Goal: Task Accomplishment & Management: Complete application form

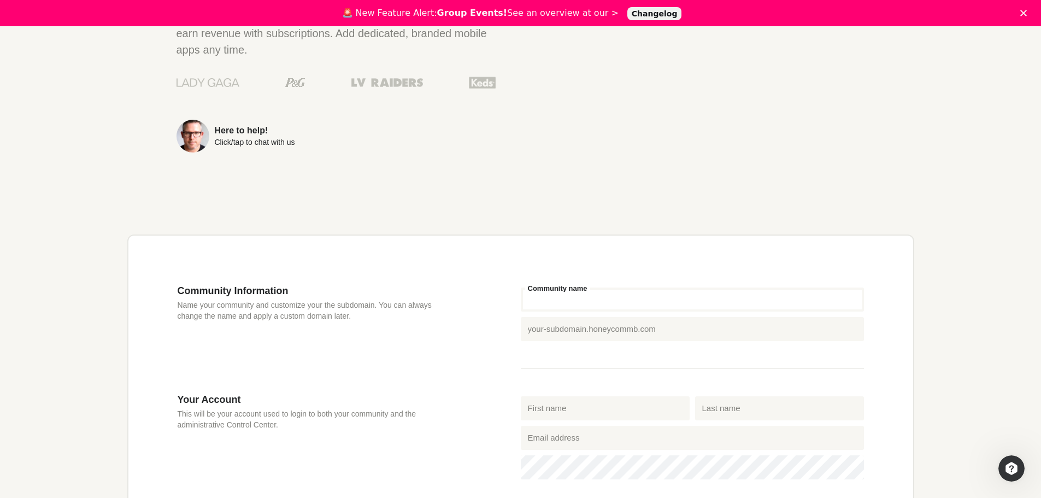
click at [568, 303] on input "Community name" at bounding box center [692, 299] width 343 height 24
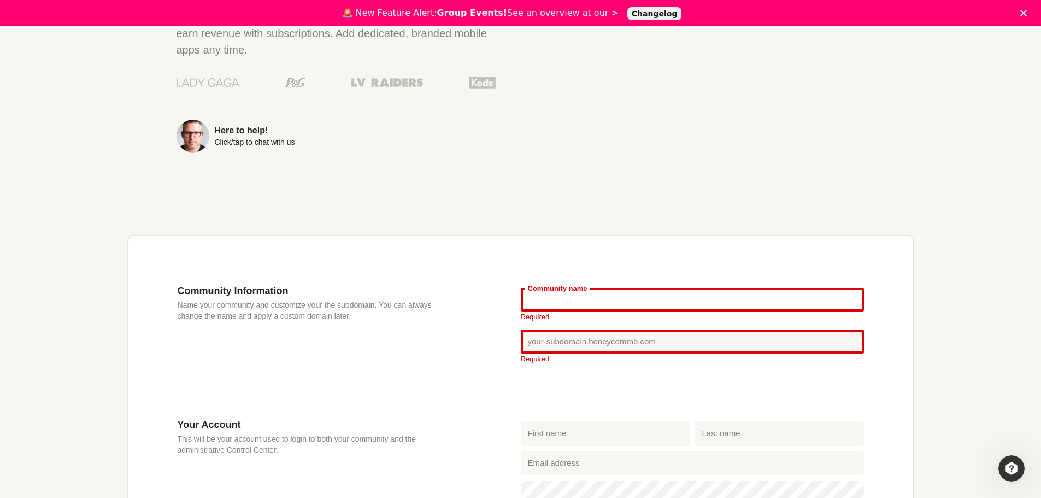
click at [569, 301] on input "Community name" at bounding box center [692, 299] width 343 height 24
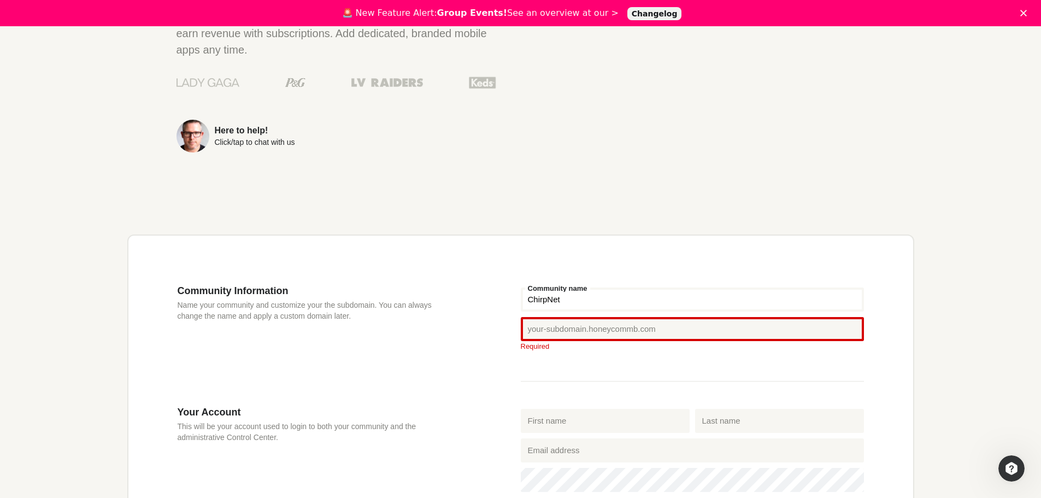
type input "ChirpNet"
click at [566, 325] on input "Honeycommb subdomain" at bounding box center [692, 329] width 343 height 24
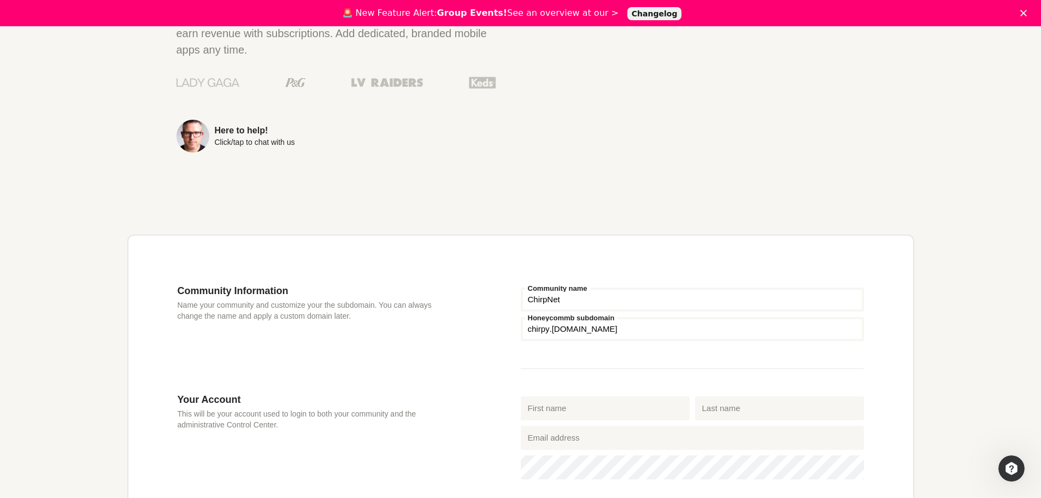
type input "chirpy"
drag, startPoint x: 566, startPoint y: 294, endPoint x: 548, endPoint y: 297, distance: 18.2
click at [548, 297] on input "ChirpNet" at bounding box center [692, 299] width 343 height 24
type input "Chirpy"
click at [496, 307] on div "Community Information Name your community and customize your the subdomain. You…" at bounding box center [349, 339] width 343 height 109
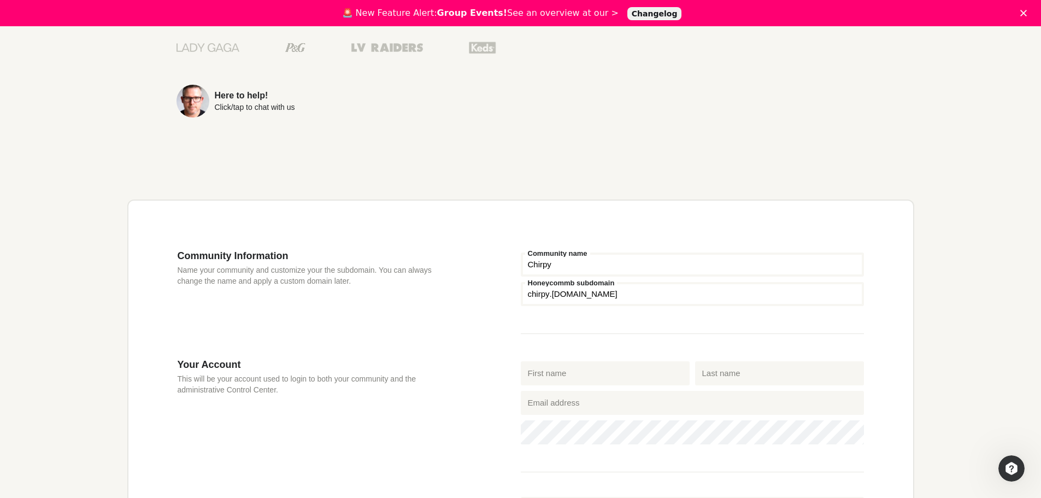
scroll to position [291, 0]
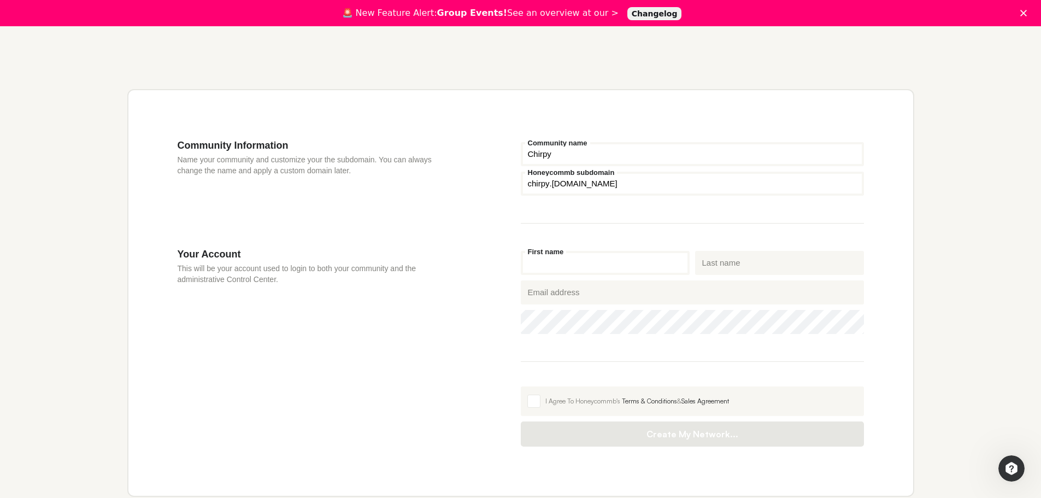
click at [550, 261] on input "First name" at bounding box center [605, 263] width 169 height 24
type input "[PERSON_NAME]"
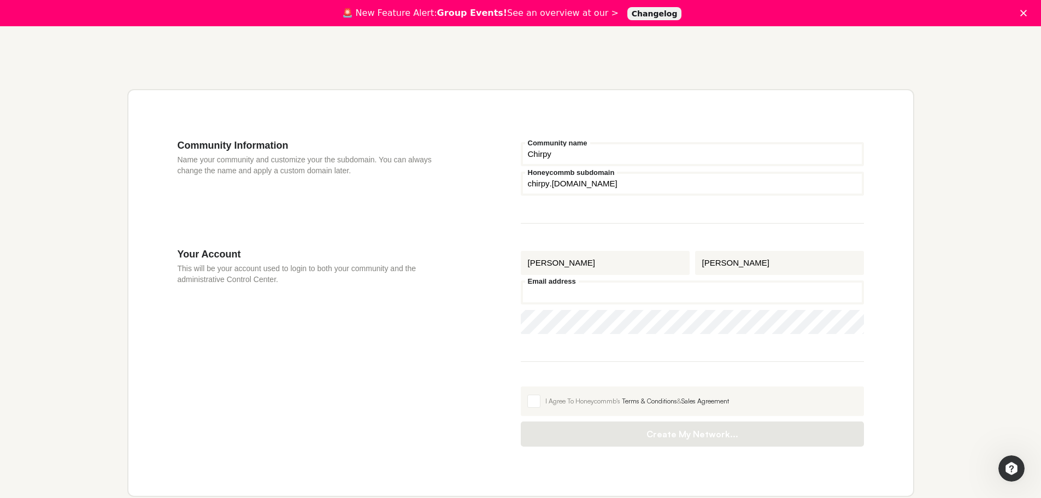
type input "[PERSON_NAME][EMAIL_ADDRESS][DOMAIN_NAME]"
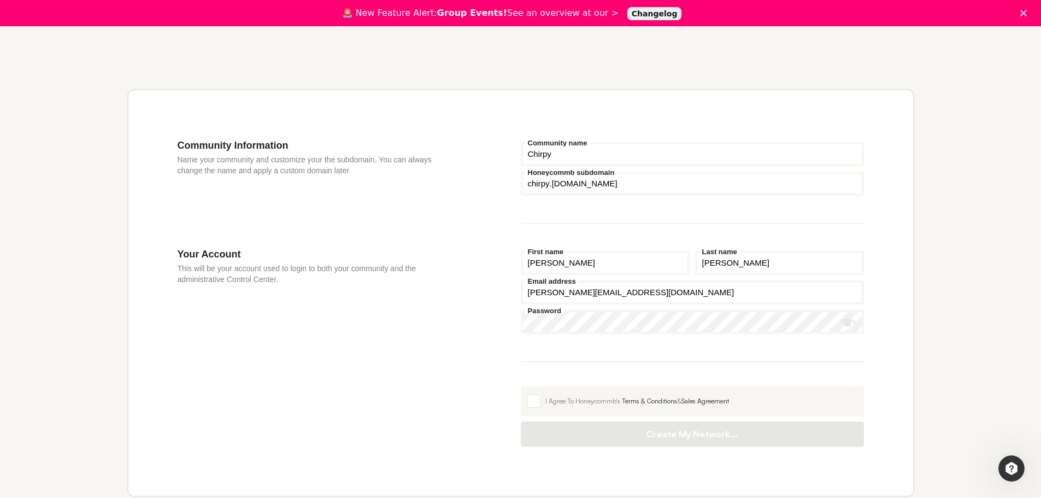
click at [563, 346] on fieldset "[PERSON_NAME] First name [PERSON_NAME] Last name [PERSON_NAME][EMAIL_ADDRESS][D…" at bounding box center [692, 305] width 343 height 114
click at [530, 402] on span at bounding box center [533, 401] width 13 height 13
click at [521, 386] on input "I Agree To Honeycommb's Terms & Conditions & Sales Agreement" at bounding box center [521, 386] width 0 height 0
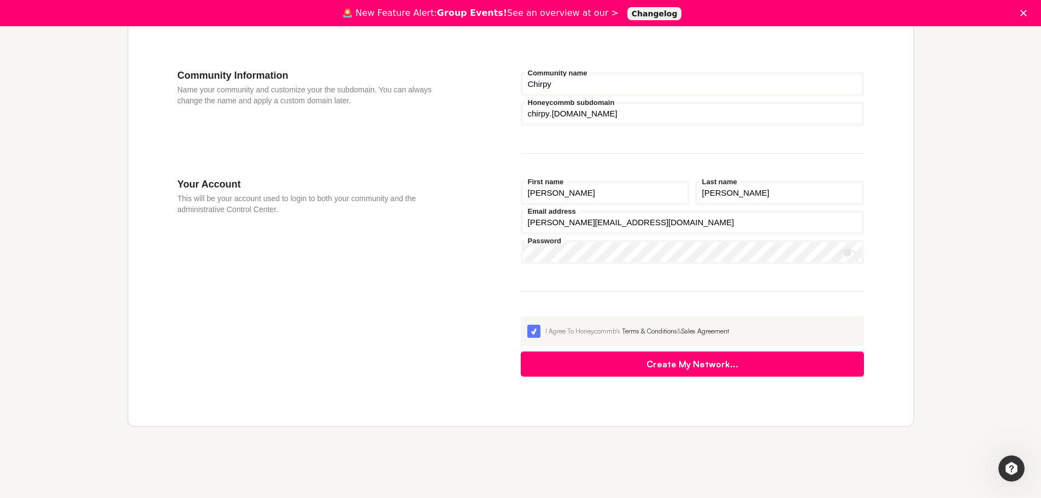
scroll to position [365, 0]
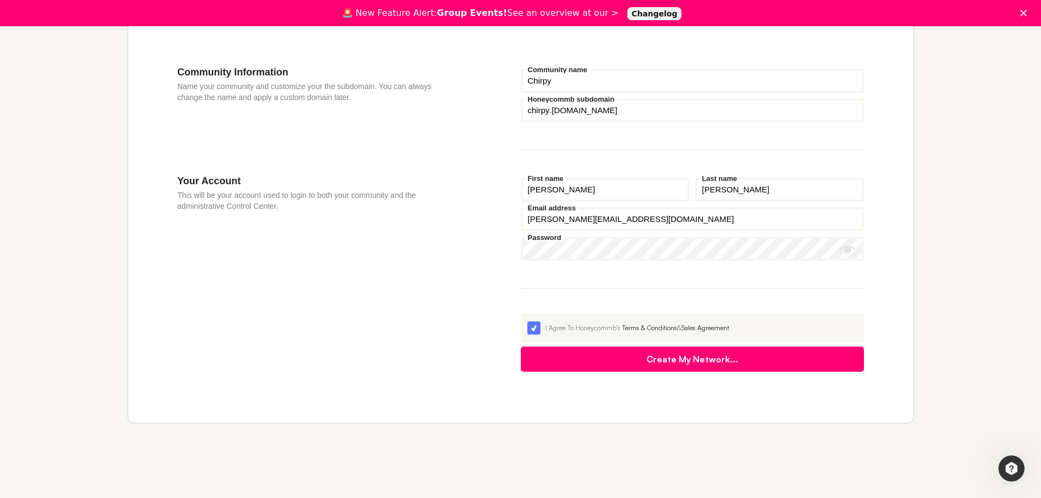
click at [623, 361] on button "Create My Network..." at bounding box center [692, 359] width 343 height 25
